Goal: Task Accomplishment & Management: Manage account settings

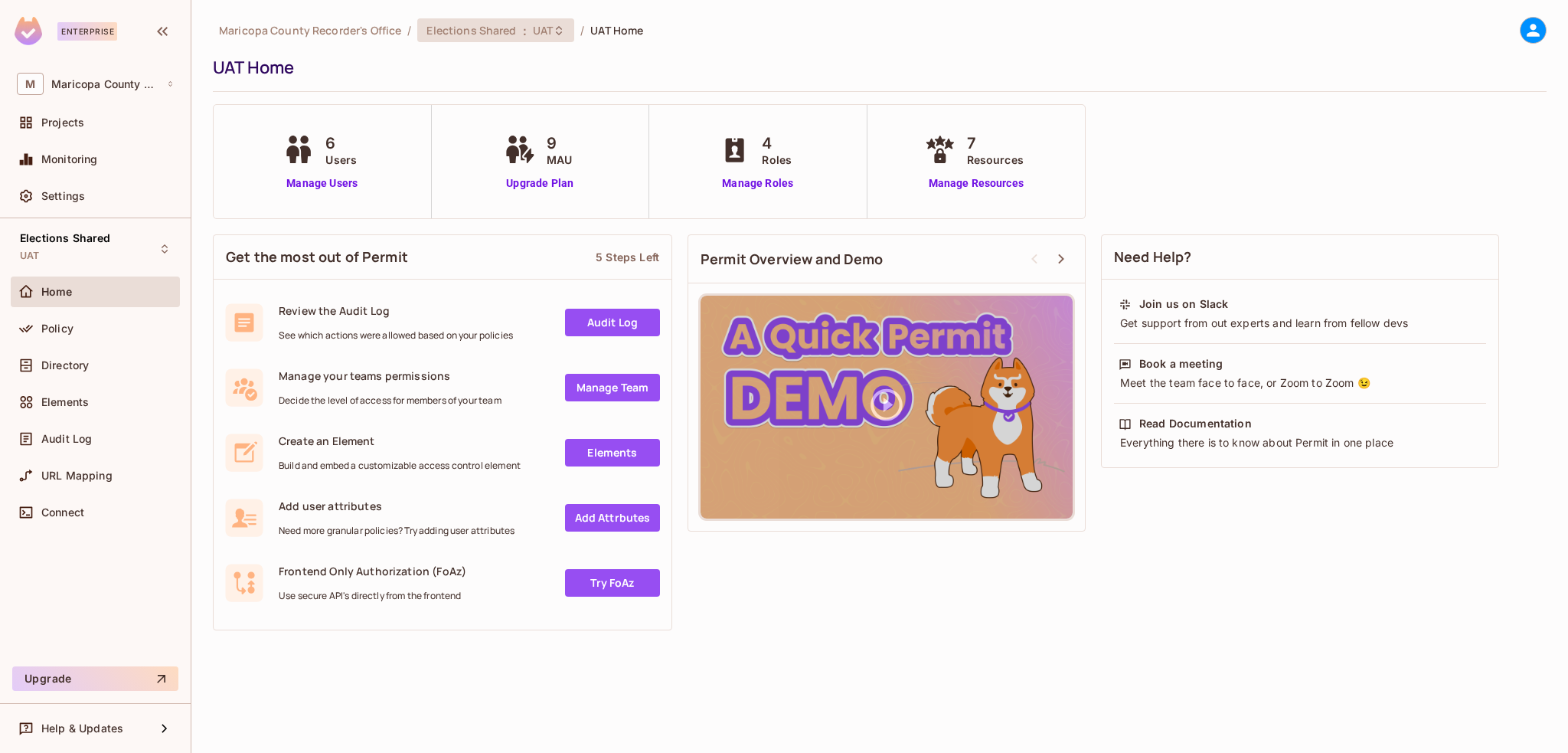
click at [478, 34] on span "Elections Shared" at bounding box center [471, 30] width 89 height 14
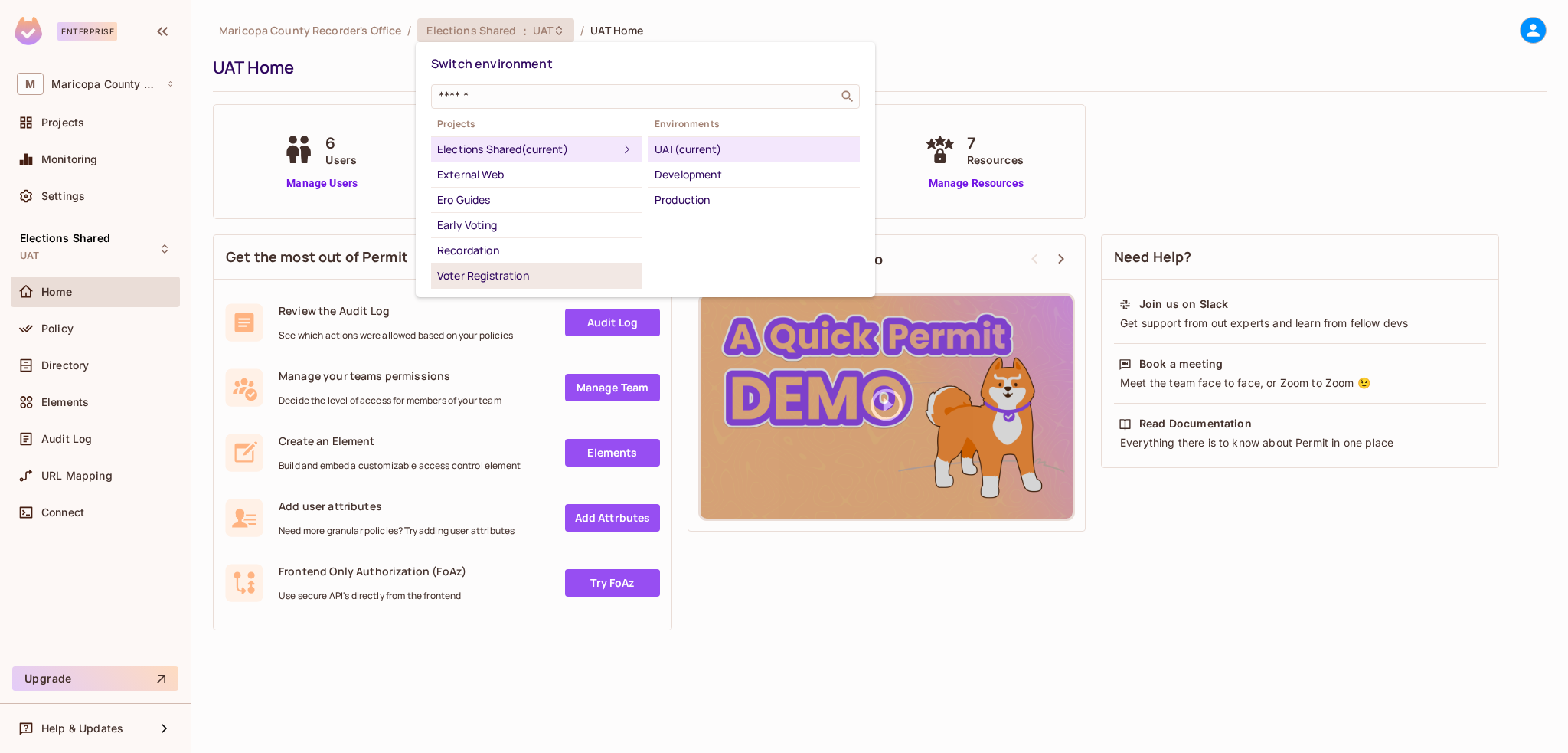
click at [496, 273] on div "Voter Registration" at bounding box center [536, 276] width 199 height 18
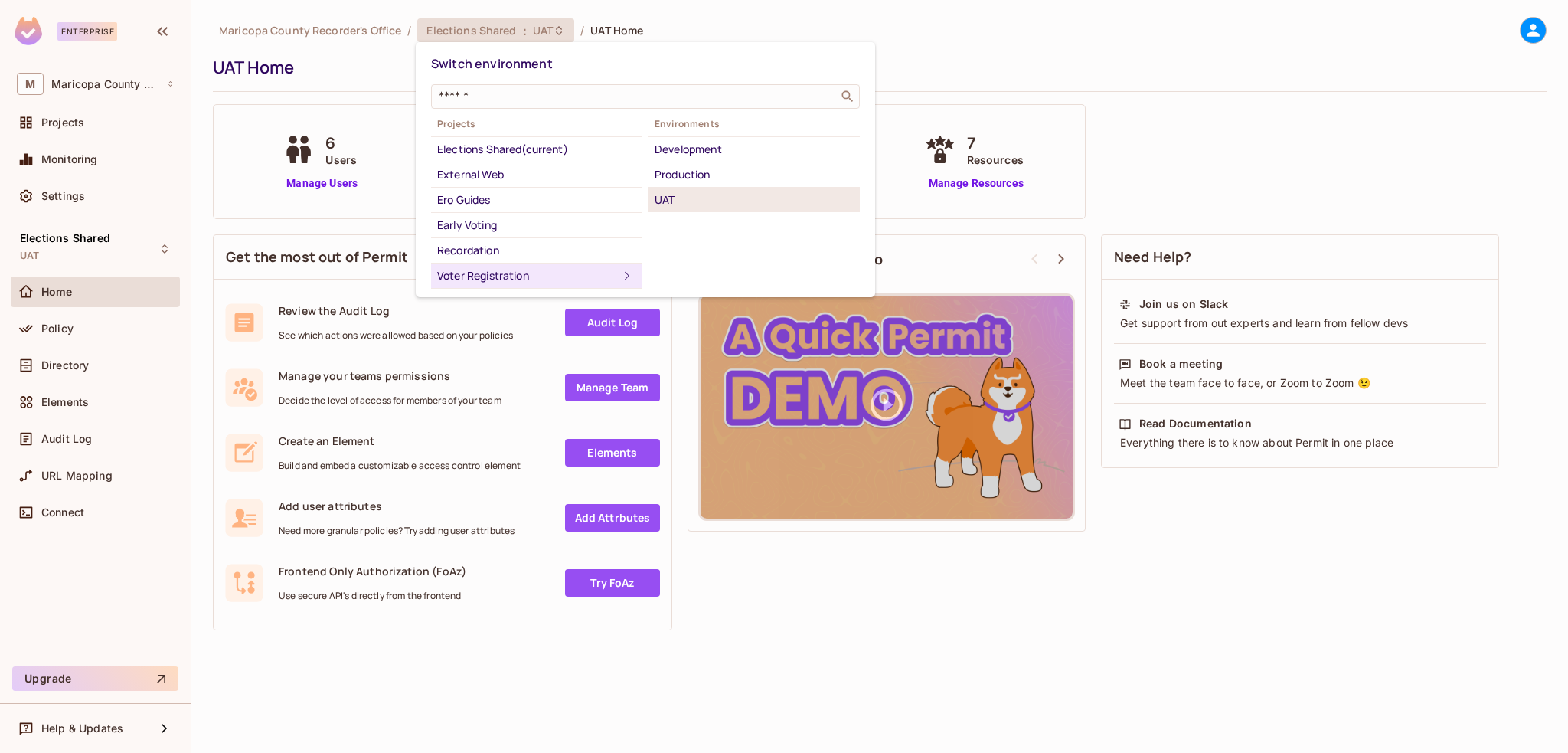
click at [704, 194] on div "UAT" at bounding box center [754, 200] width 199 height 18
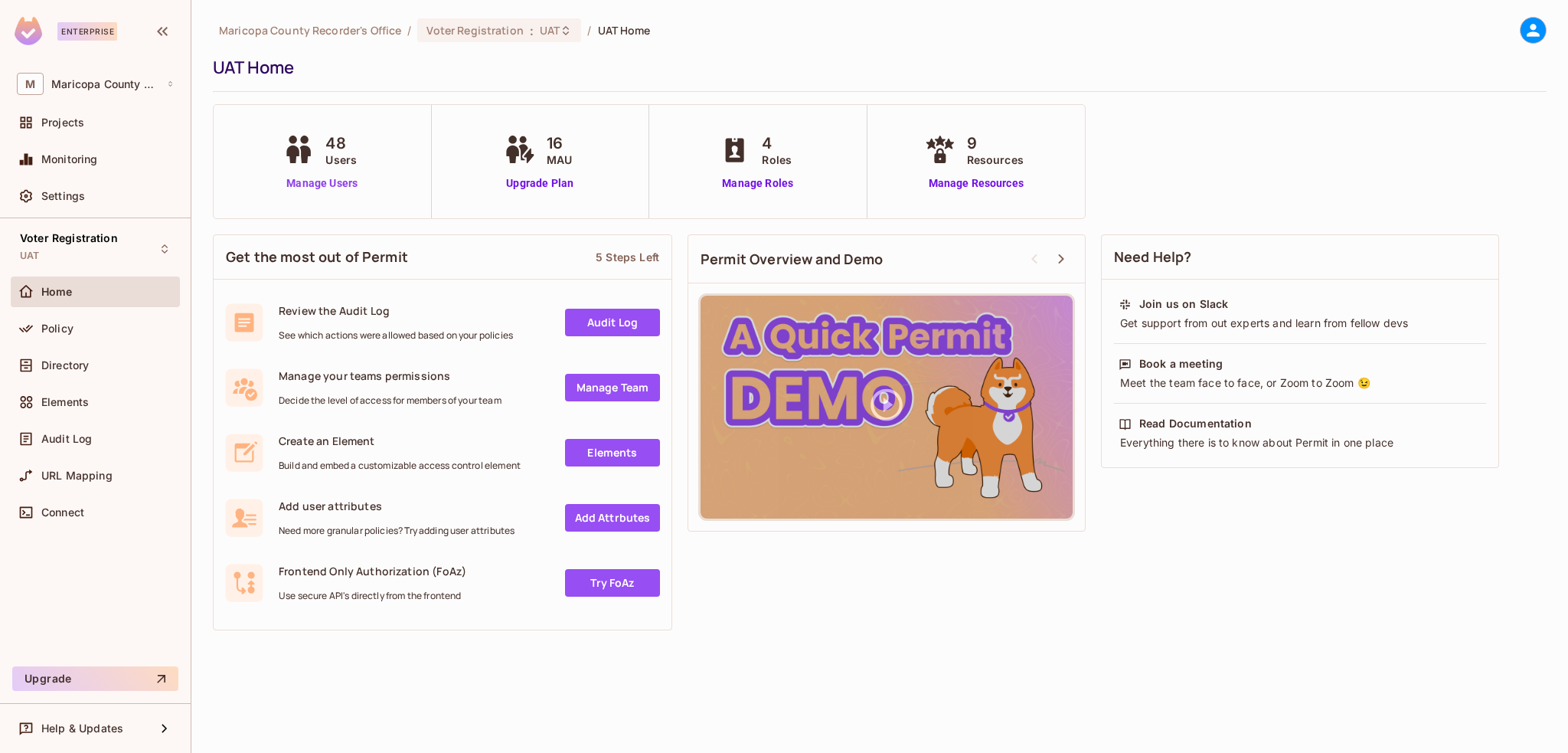
click at [324, 187] on link "Manage Users" at bounding box center [321, 183] width 85 height 16
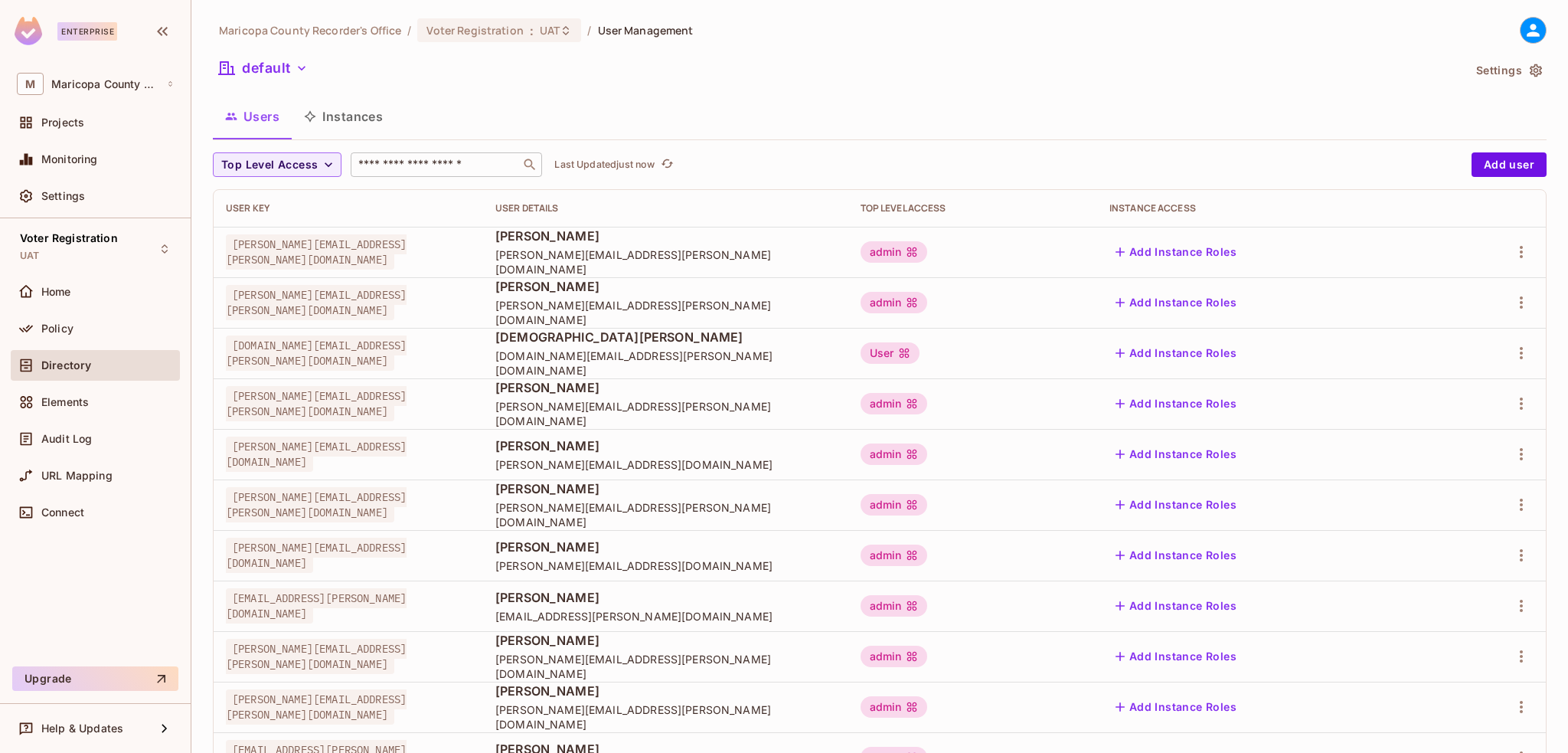
click at [454, 168] on input "text" at bounding box center [435, 164] width 161 height 15
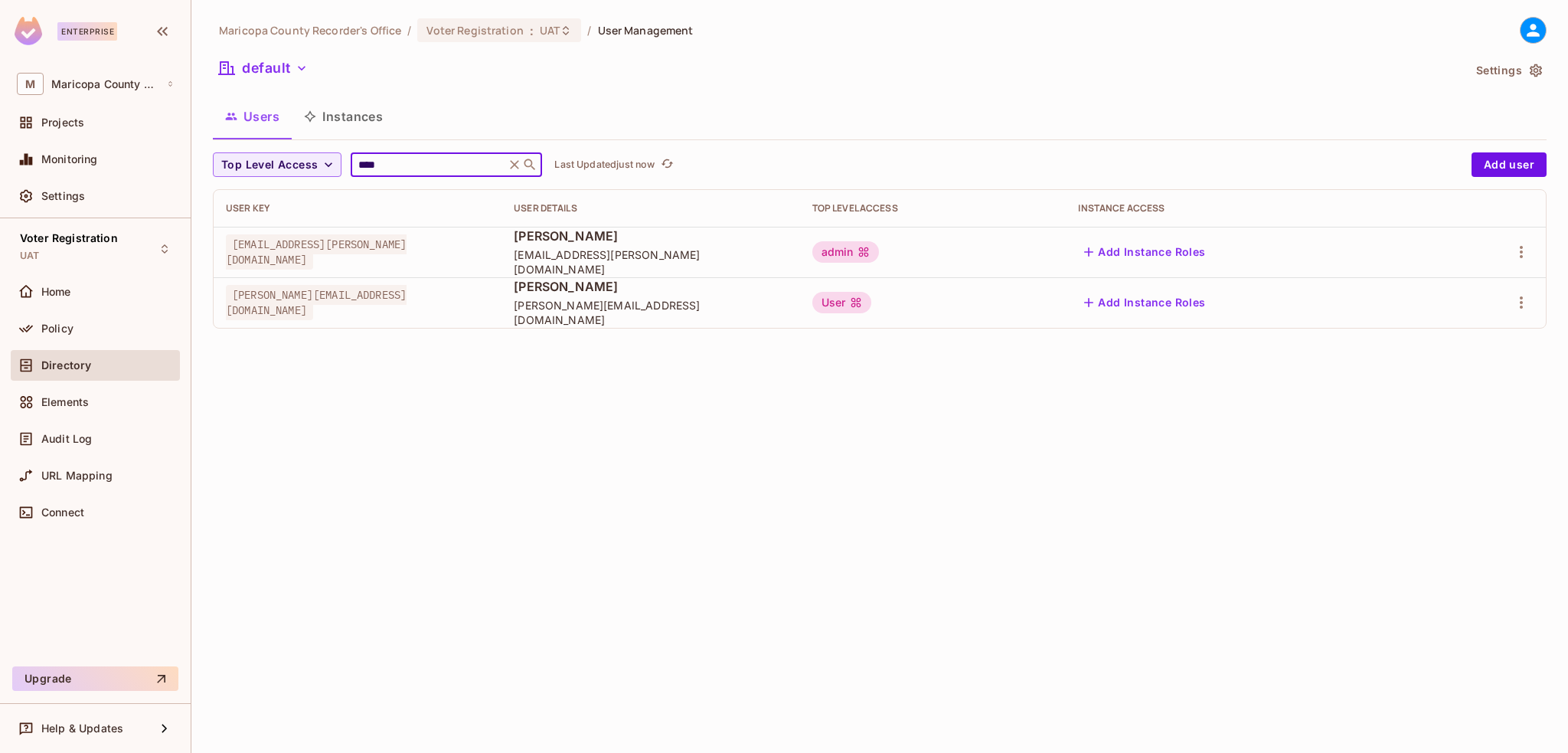
type input "****"
click at [879, 251] on div "admin" at bounding box center [845, 252] width 67 height 21
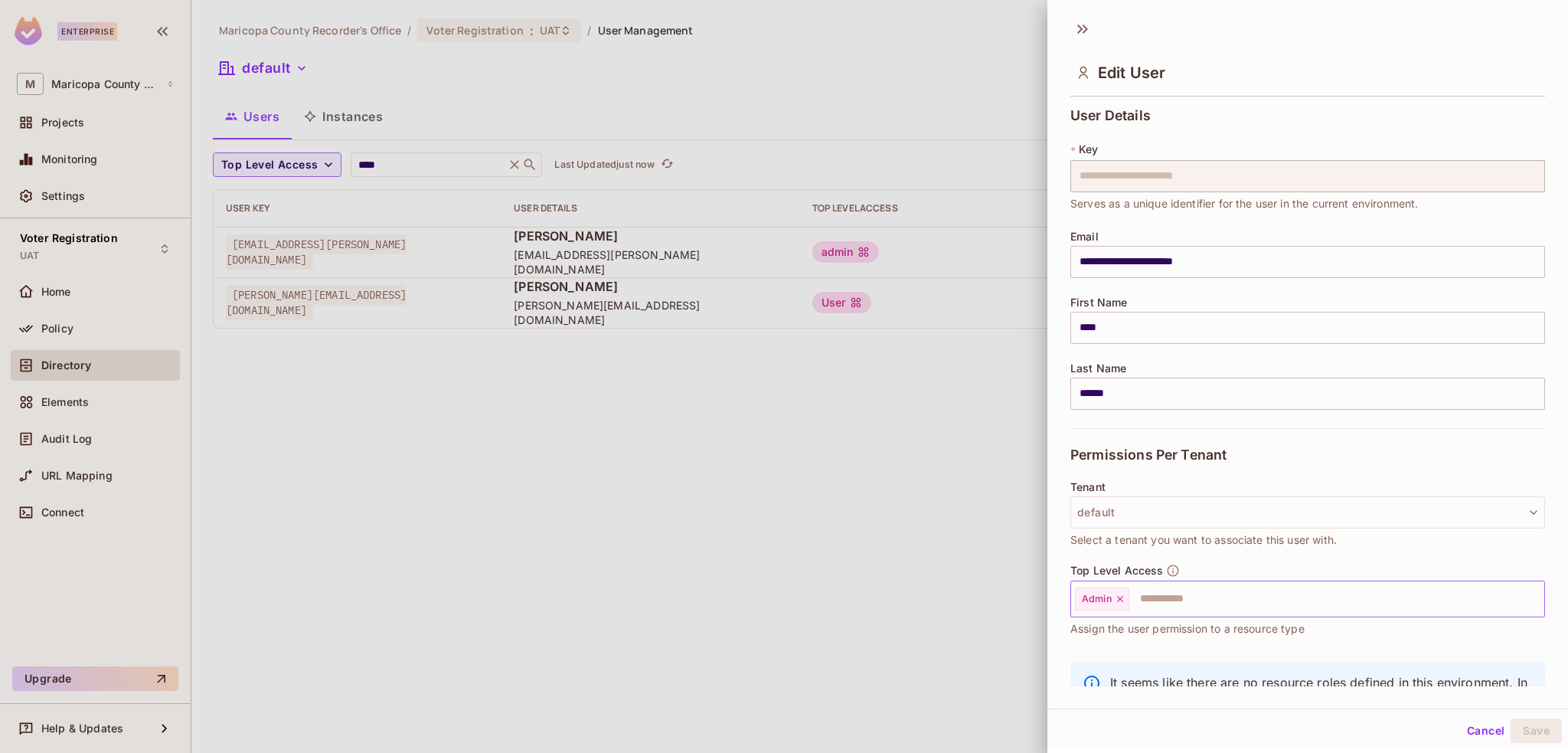
click at [1121, 595] on icon at bounding box center [1120, 599] width 11 height 11
click at [1143, 596] on input "text" at bounding box center [1294, 599] width 442 height 31
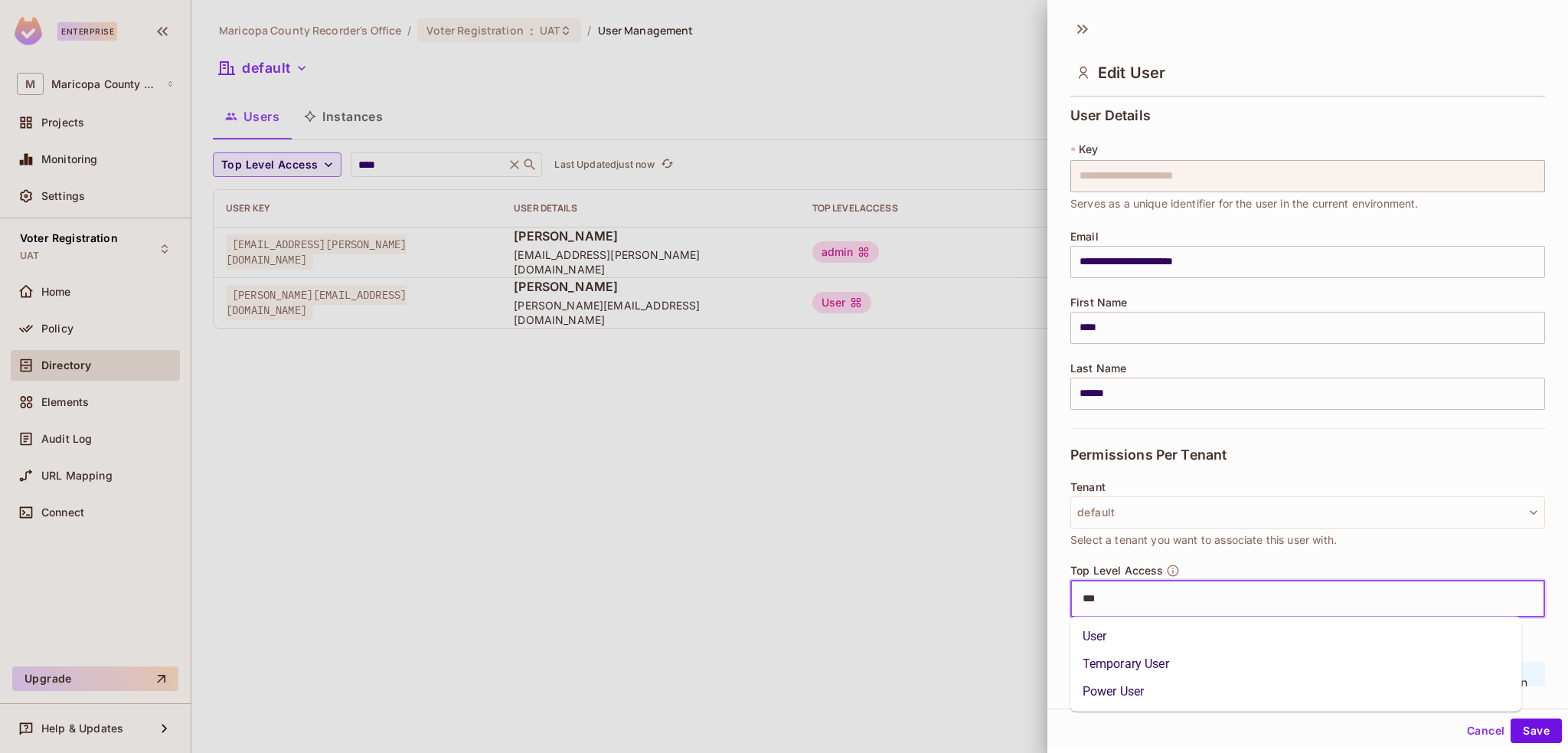
type input "****"
click at [1088, 635] on li "User" at bounding box center [1296, 636] width 452 height 28
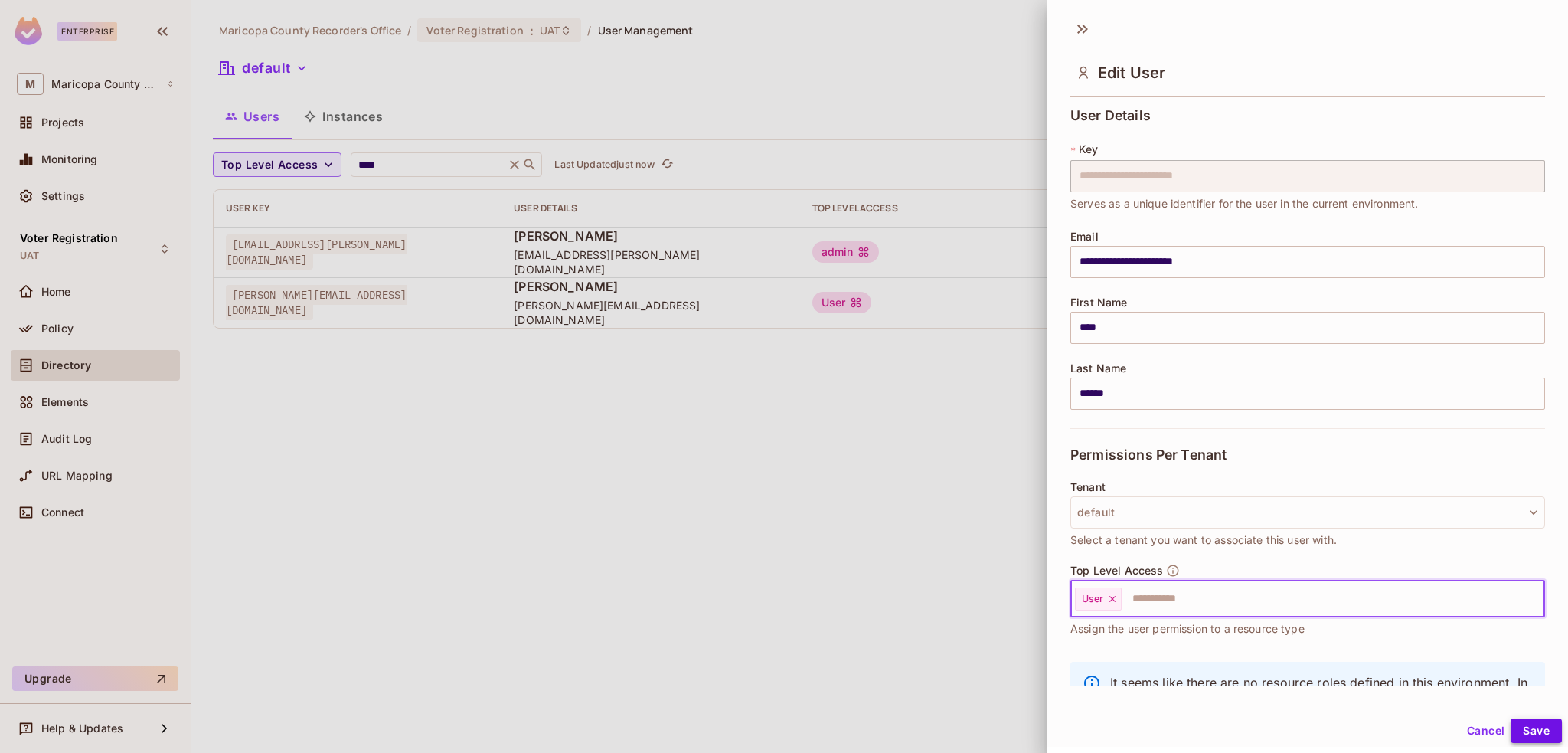
click at [1528, 736] on button "Save" at bounding box center [1536, 730] width 51 height 25
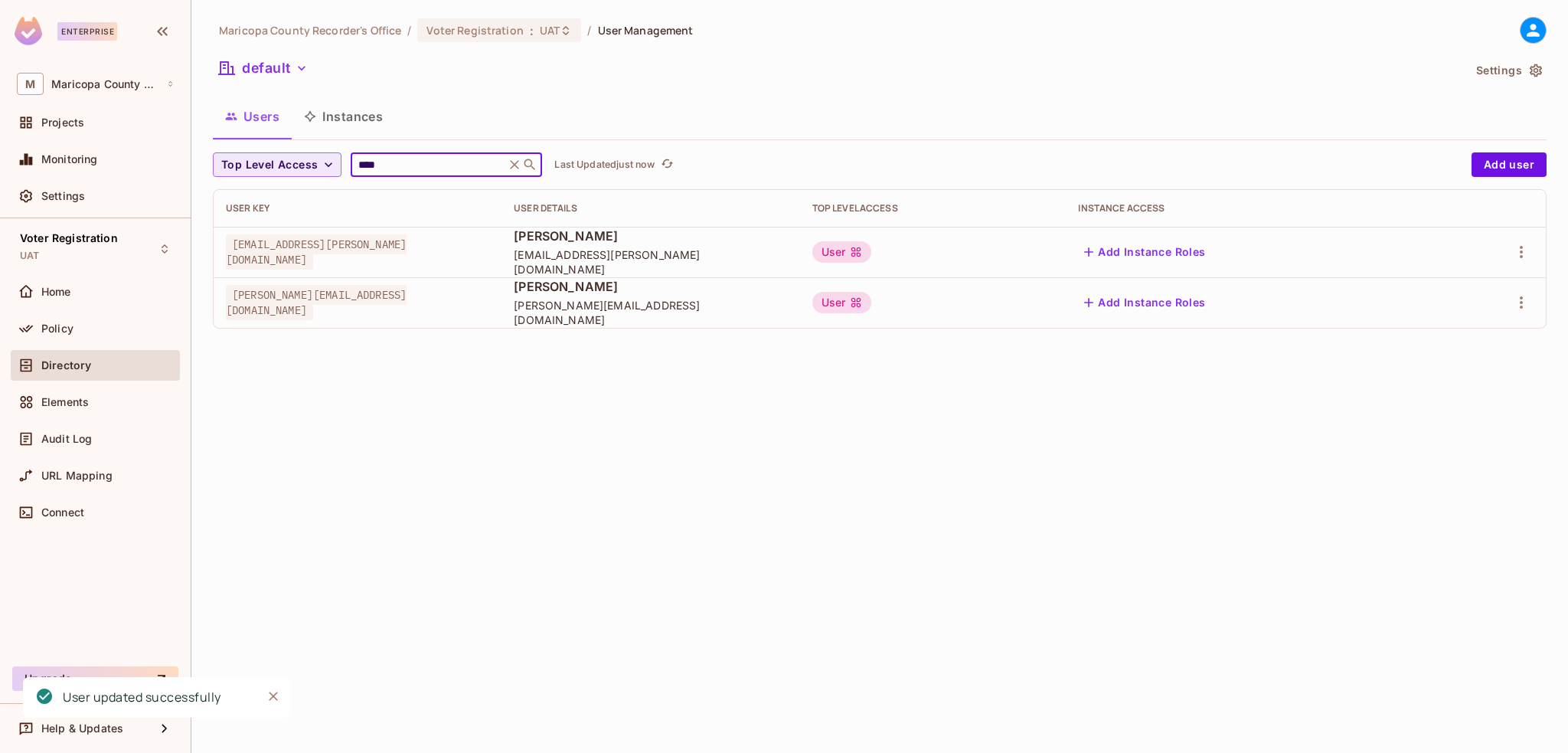
drag, startPoint x: 400, startPoint y: 162, endPoint x: 263, endPoint y: 152, distance: 137.4
click at [264, 152] on div "Top Level Access **** ​ Last Updated just now" at bounding box center [838, 164] width 1251 height 25
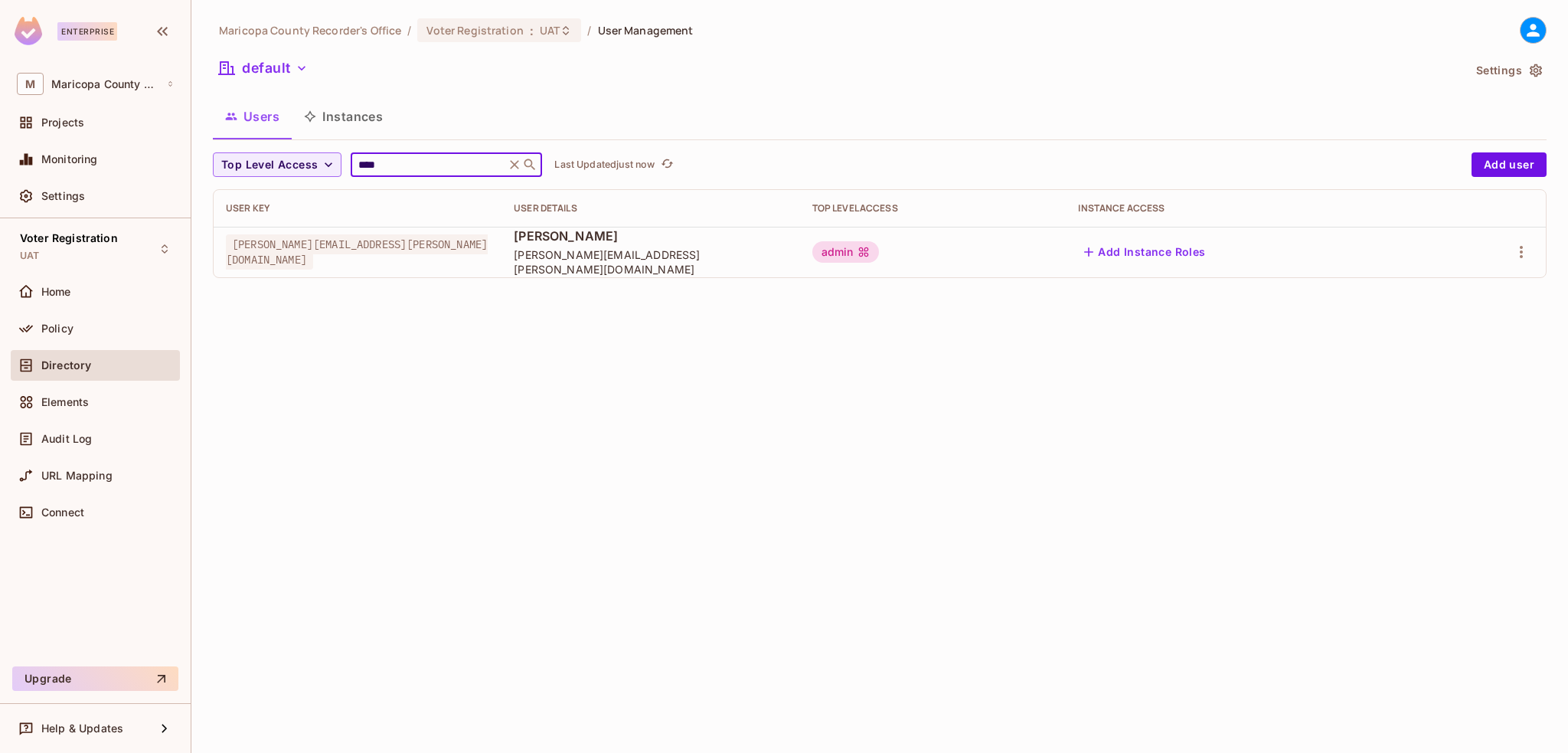
type input "****"
click at [1508, 253] on div at bounding box center [1489, 252] width 89 height 25
click at [719, 260] on span "[PERSON_NAME][EMAIL_ADDRESS][PERSON_NAME][DOMAIN_NAME]" at bounding box center [650, 261] width 273 height 29
click at [879, 251] on div "admin" at bounding box center [845, 252] width 67 height 21
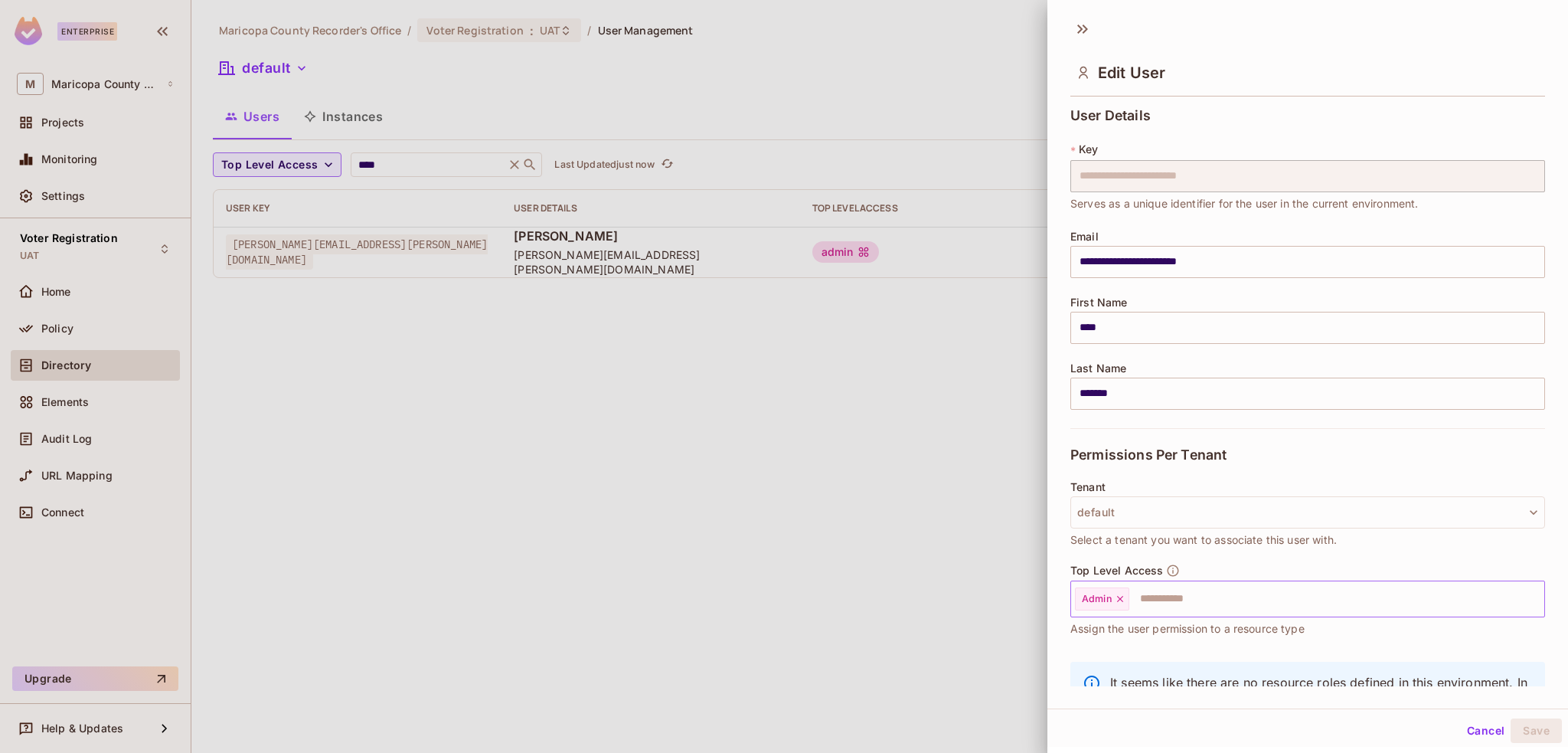
click at [1120, 595] on icon at bounding box center [1120, 599] width 11 height 11
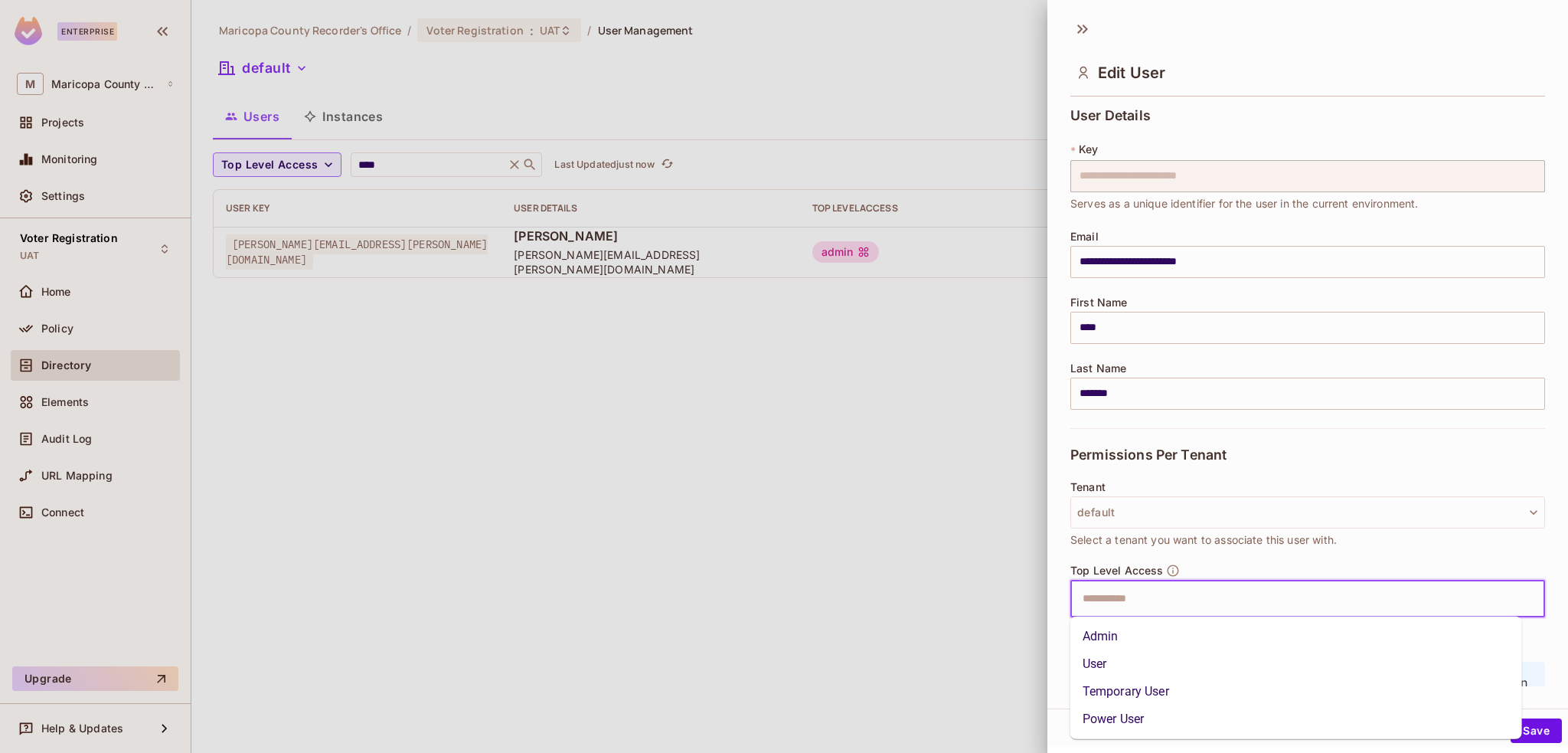
click at [1133, 595] on input "text" at bounding box center [1294, 599] width 442 height 31
type input "***"
click at [1082, 641] on li "User" at bounding box center [1296, 636] width 452 height 28
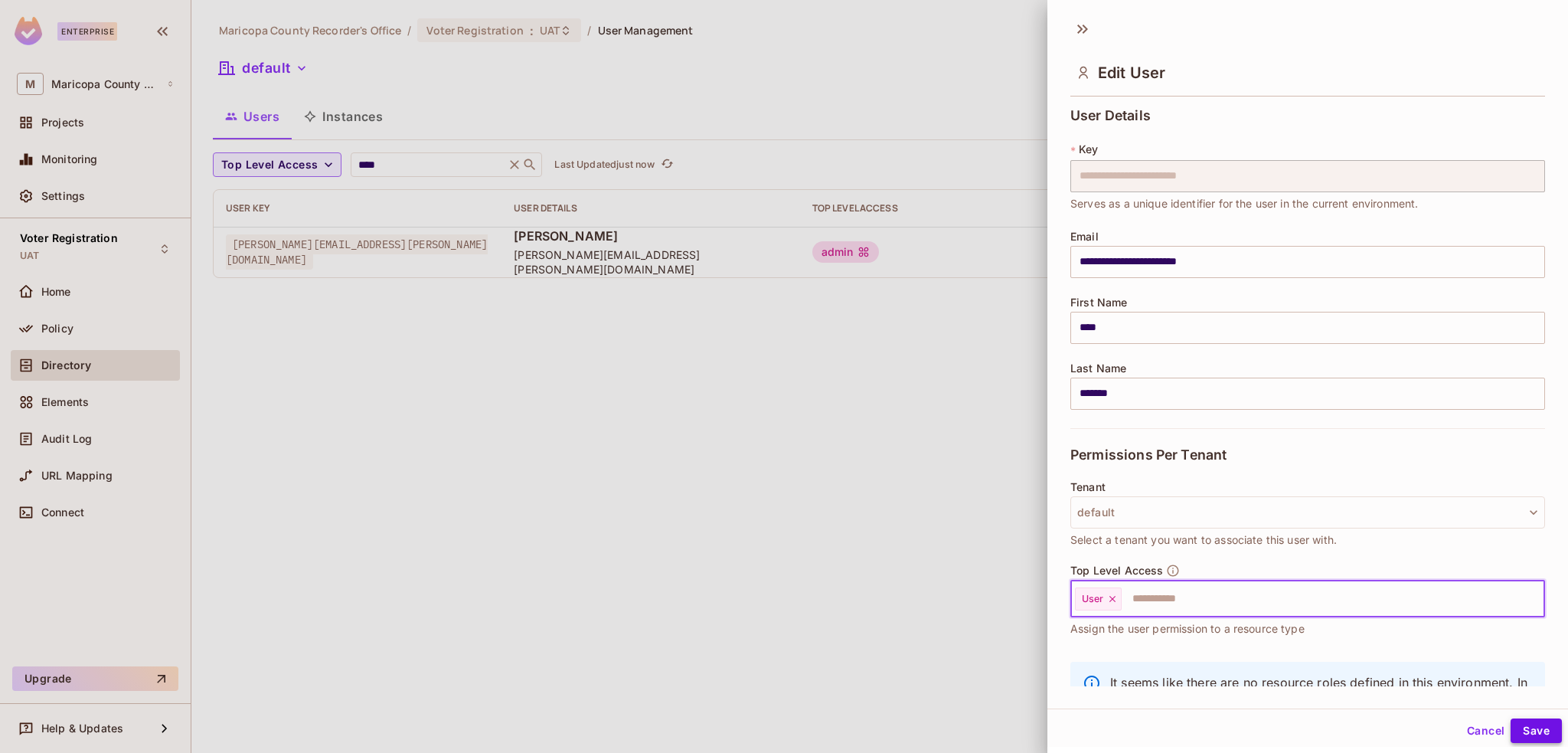
click at [1528, 728] on button "Save" at bounding box center [1536, 730] width 51 height 25
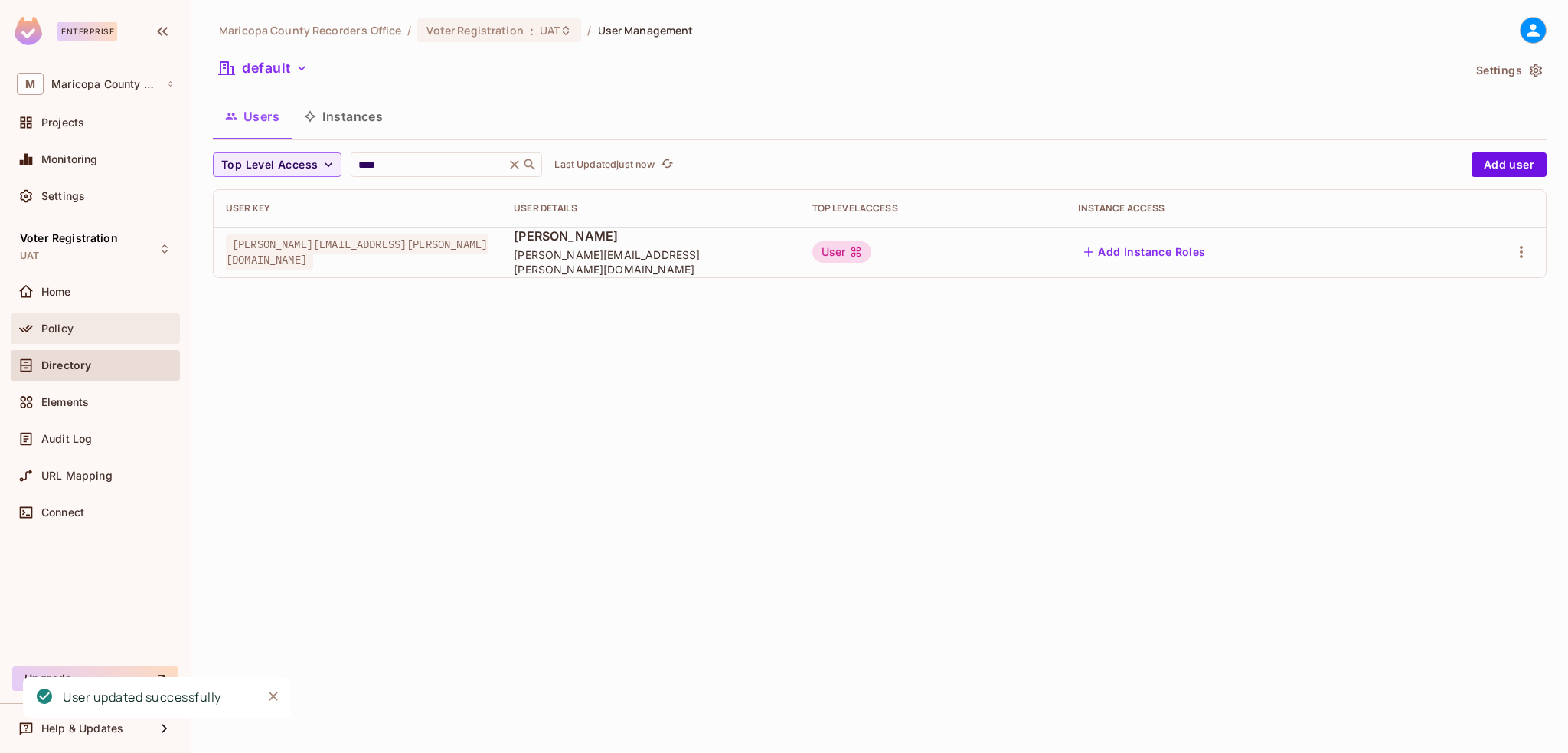
click at [51, 330] on span "Policy" at bounding box center [57, 328] width 32 height 12
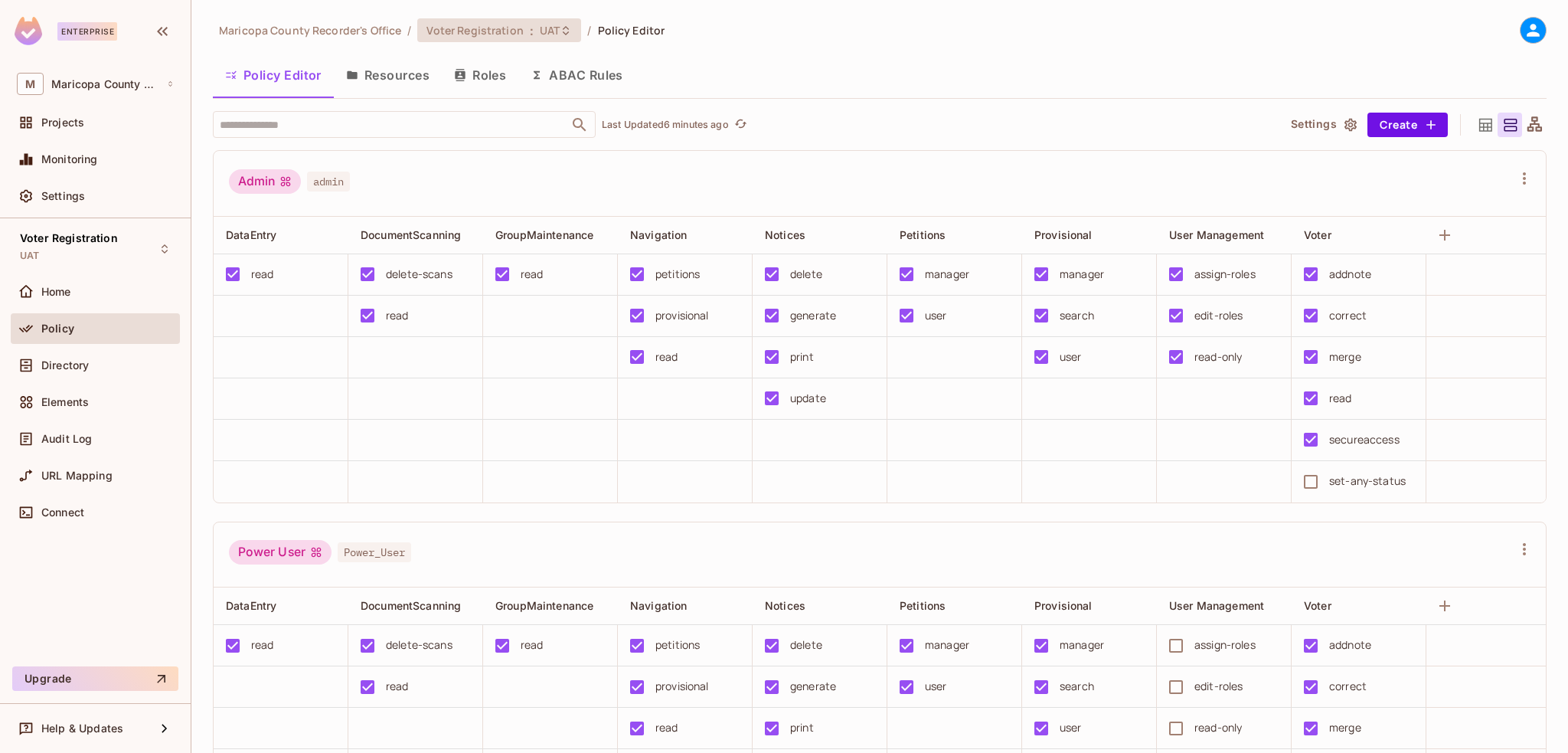
click at [514, 28] on span "Voter Registration" at bounding box center [475, 30] width 97 height 14
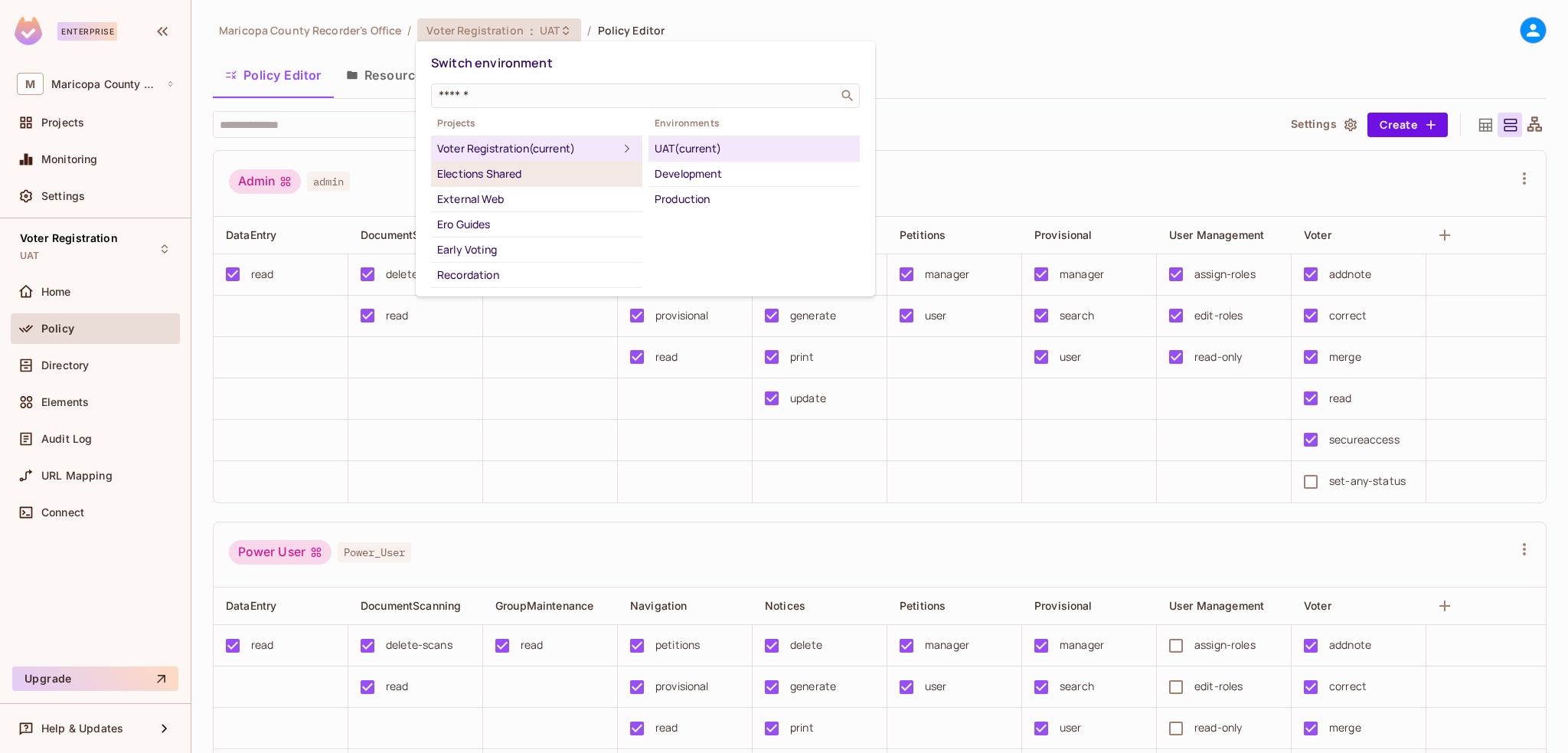
click at [503, 174] on div "Elections Shared" at bounding box center [536, 173] width 199 height 18
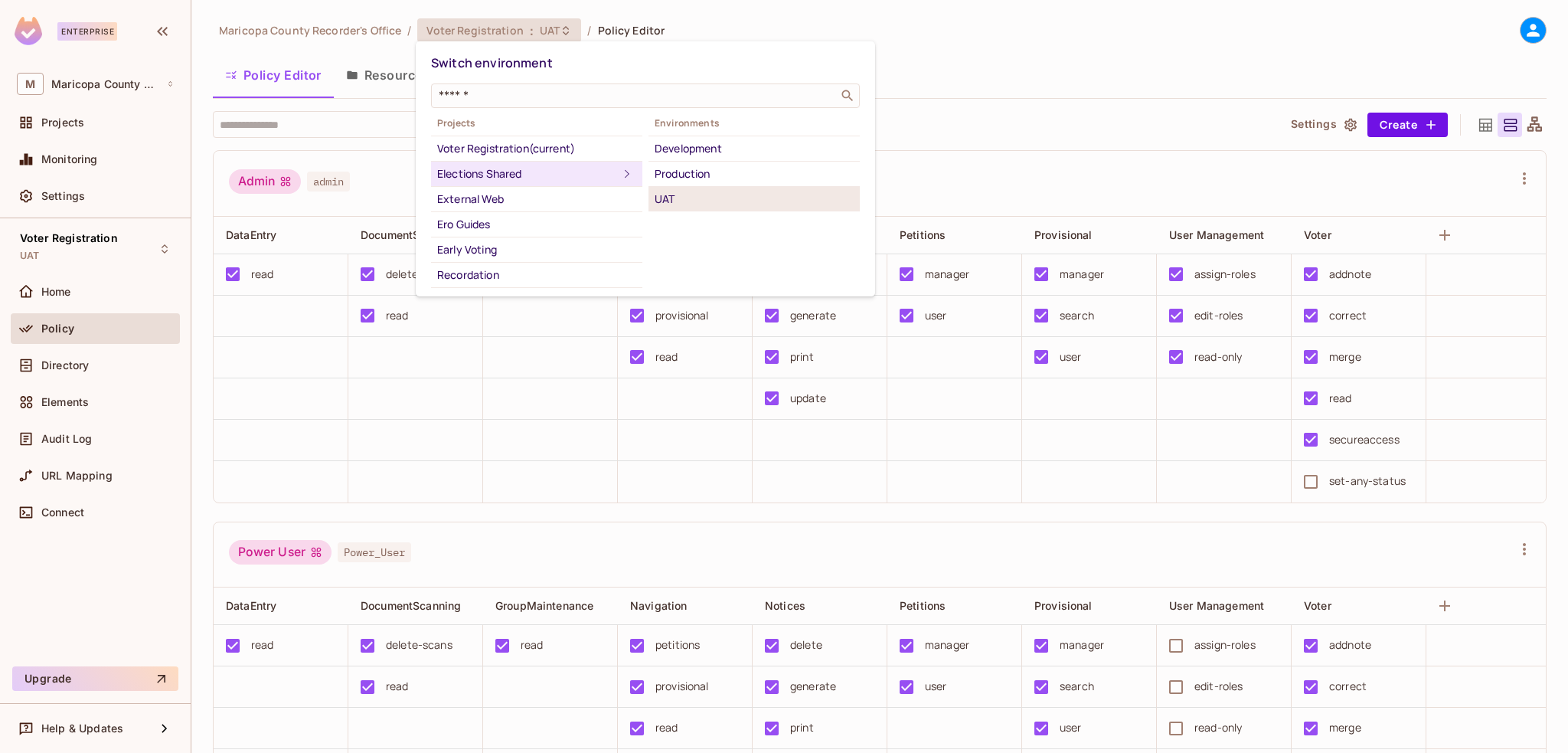
click at [680, 200] on div "UAT" at bounding box center [754, 199] width 199 height 18
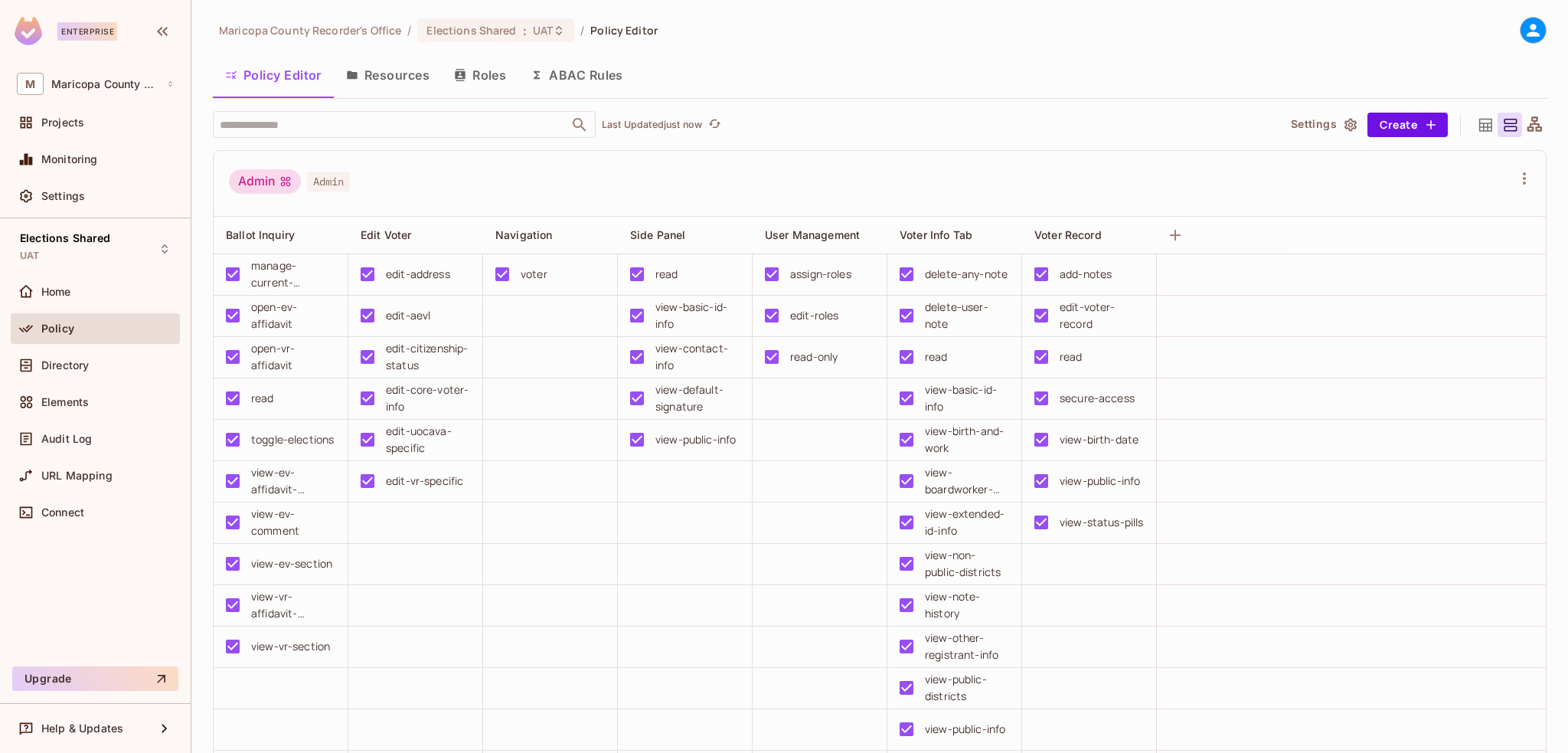
scroll to position [77, 0]
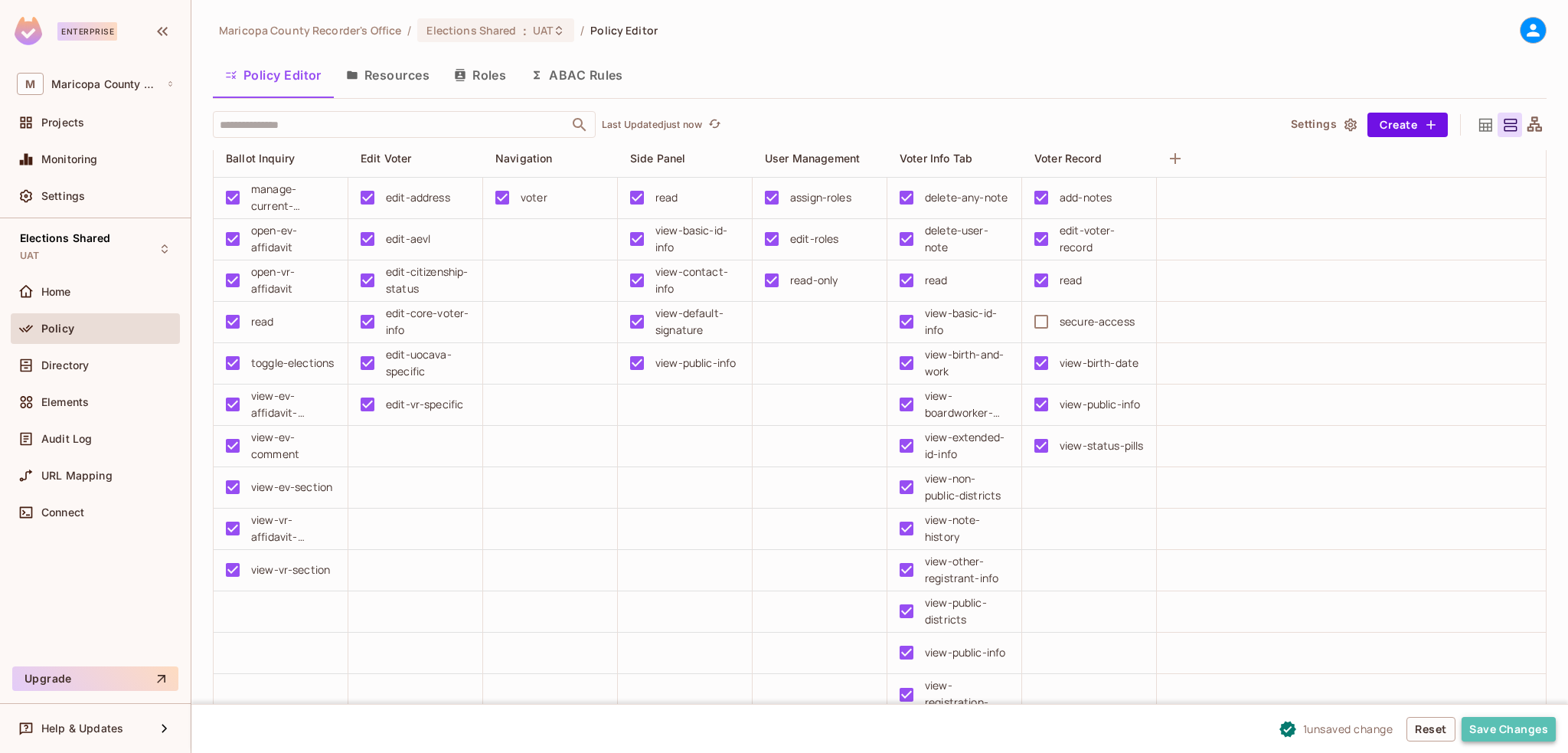
click at [1491, 728] on button "Save Changes" at bounding box center [1508, 728] width 94 height 25
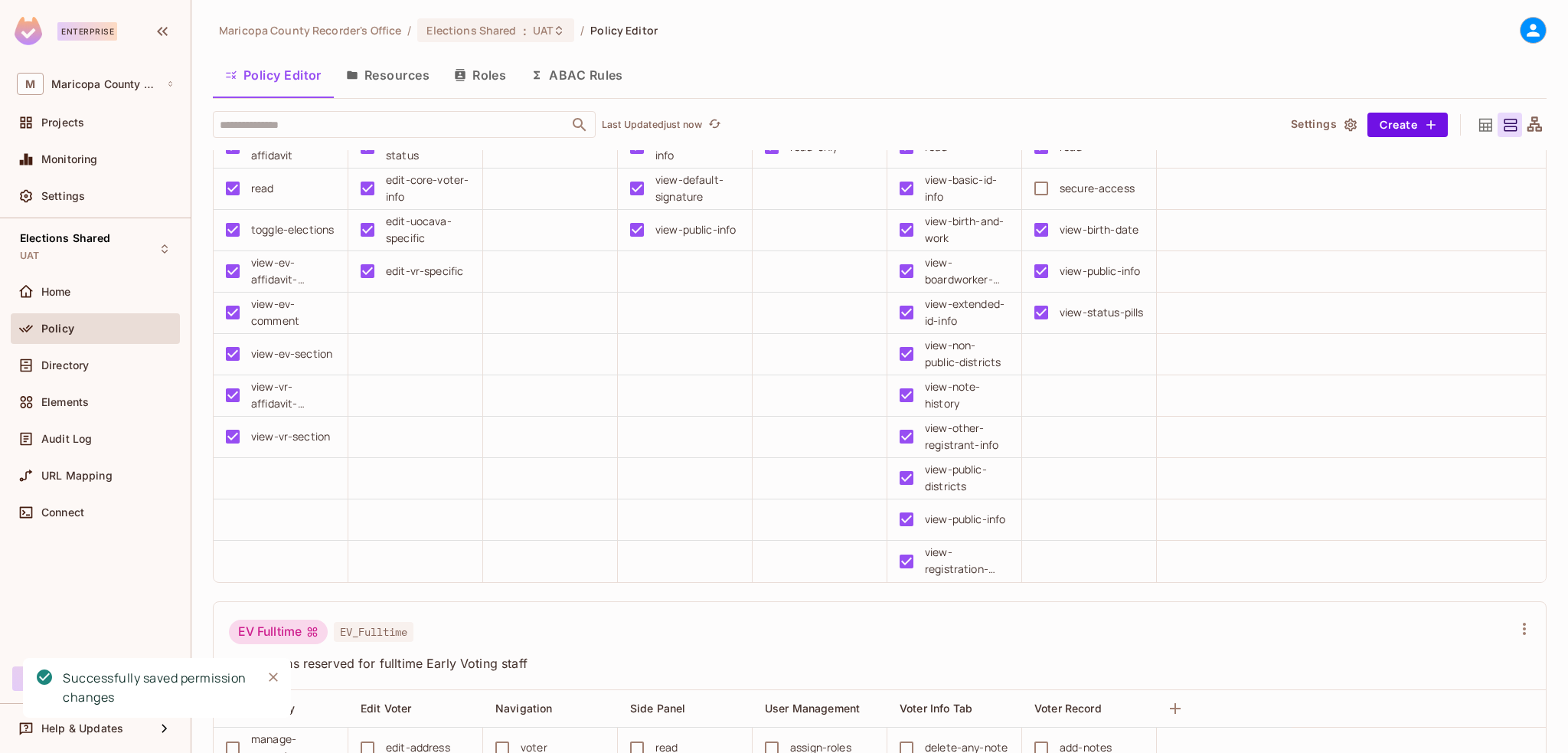
scroll to position [0, 0]
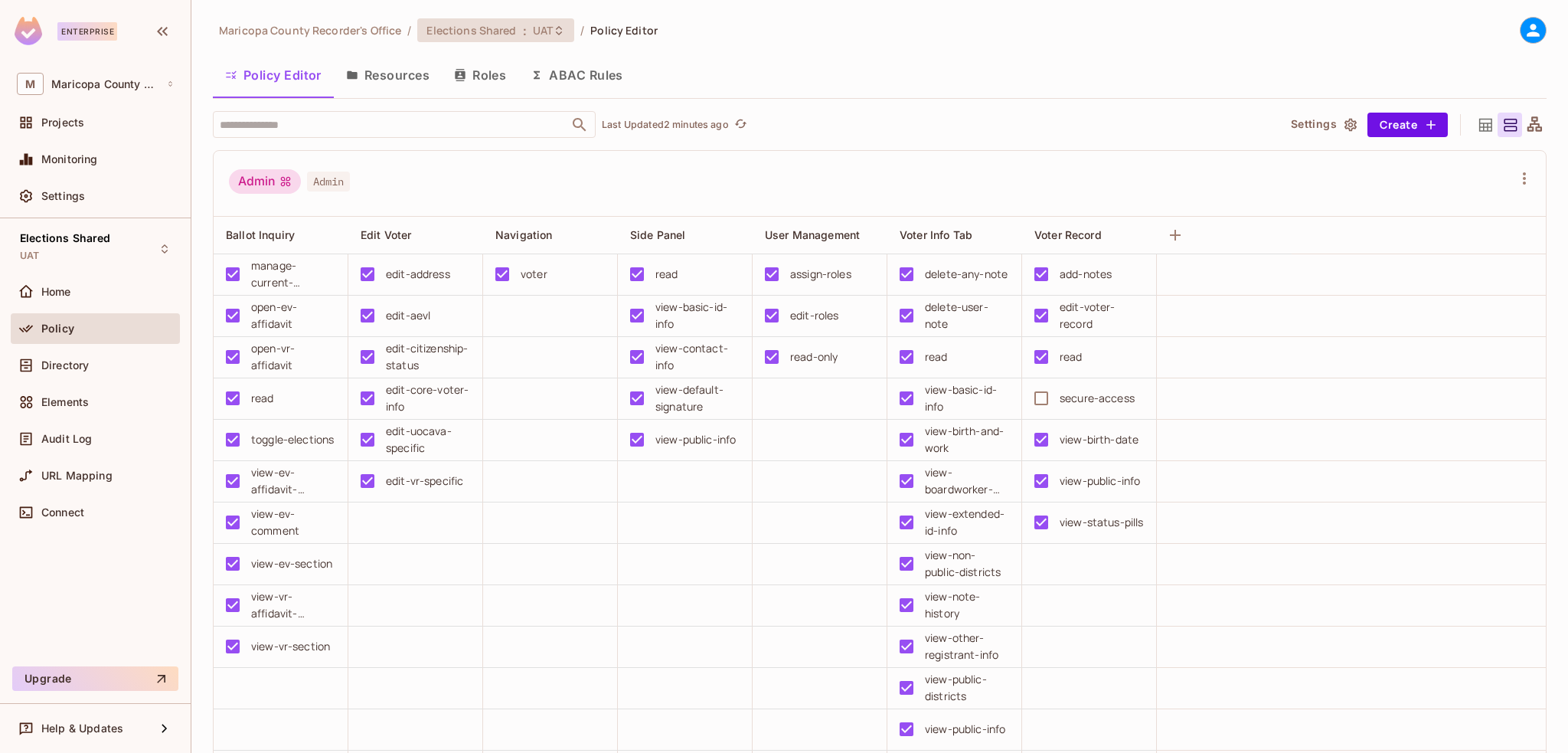
click at [496, 33] on span "Elections Shared" at bounding box center [471, 30] width 89 height 14
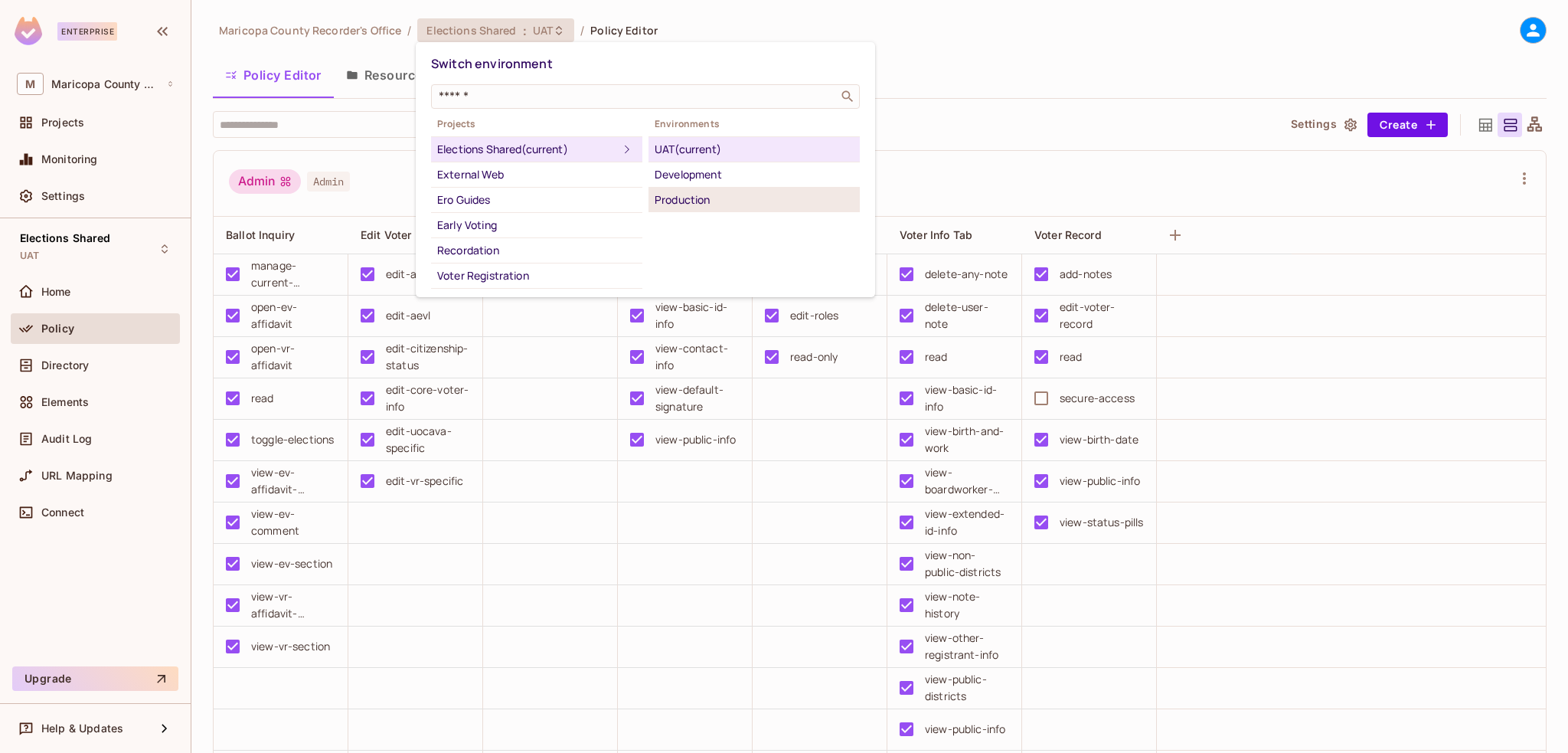
click at [685, 199] on div "Production" at bounding box center [754, 200] width 199 height 18
